Goal: Task Accomplishment & Management: Use online tool/utility

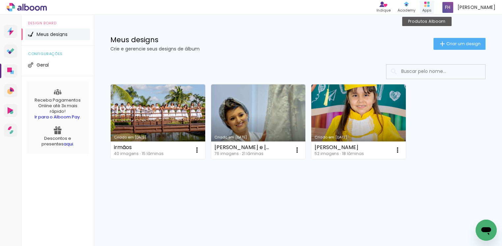
click at [425, 4] on div "Produtos Alboom Apps" at bounding box center [427, 8] width 14 height 14
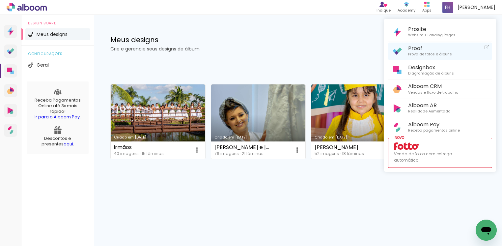
click at [416, 53] on span "Prova de fotos e álbuns" at bounding box center [430, 54] width 44 height 6
click at [193, 116] on div at bounding box center [251, 123] width 502 height 246
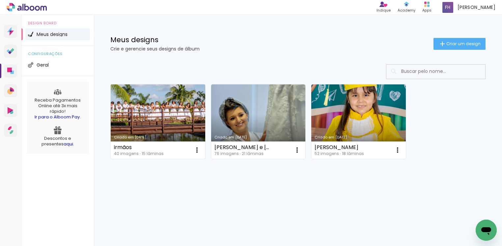
click at [191, 128] on link "Criado em [DATE]" at bounding box center [158, 121] width 95 height 74
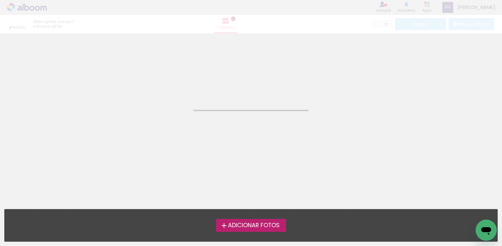
click at [191, 128] on neon-animated-pages "Confirmar Cancelar" at bounding box center [251, 139] width 502 height 212
